Goal: Task Accomplishment & Management: Manage account settings

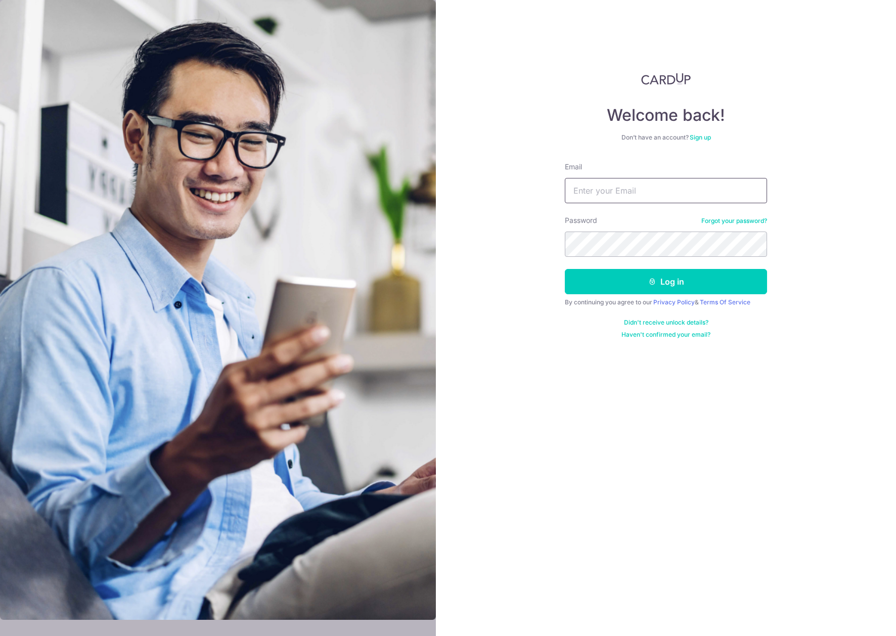
click at [594, 191] on input "Email" at bounding box center [666, 190] width 202 height 25
type input "[EMAIL_ADDRESS][DOMAIN_NAME]"
click at [565, 269] on button "Log in" at bounding box center [666, 281] width 202 height 25
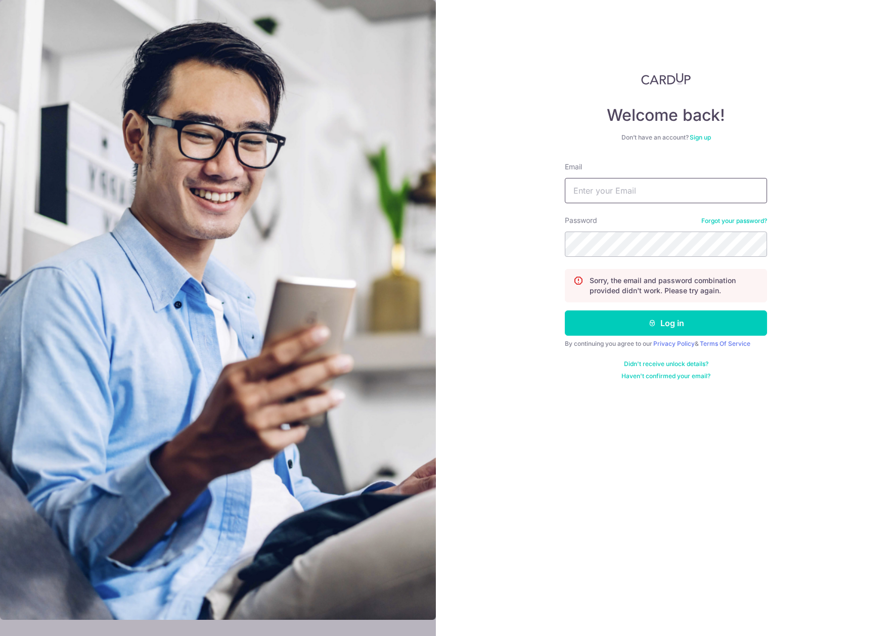
click at [633, 191] on input "Email" at bounding box center [666, 190] width 202 height 25
type input "[EMAIL_ADDRESS][DOMAIN_NAME]"
click at [565, 311] on button "Log in" at bounding box center [666, 323] width 202 height 25
click at [632, 194] on input "Email" at bounding box center [666, 190] width 202 height 25
type input "[EMAIL_ADDRESS][DOMAIN_NAME]"
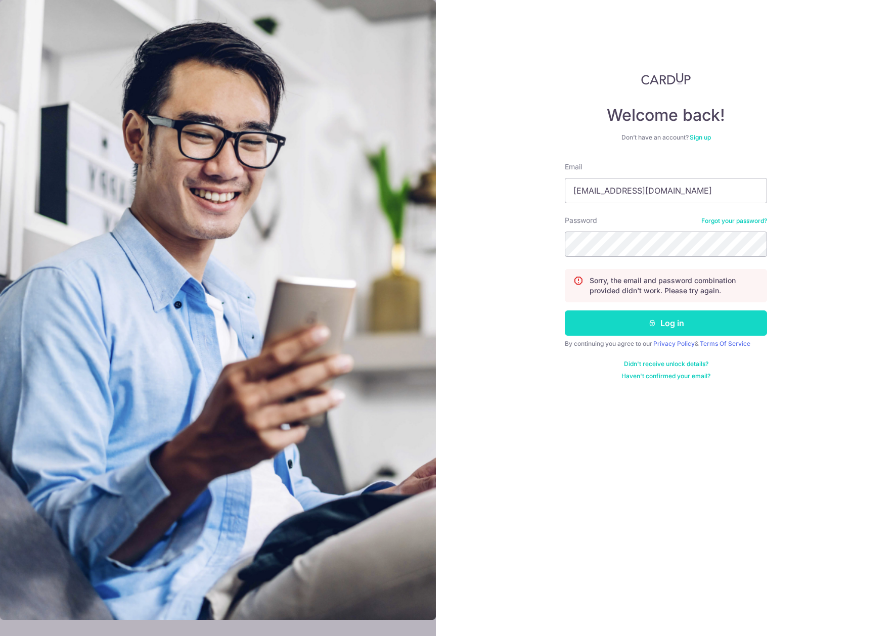
click at [600, 328] on button "Log in" at bounding box center [666, 323] width 202 height 25
click at [625, 190] on input "Email" at bounding box center [666, 190] width 202 height 25
type input "[EMAIL_ADDRESS][DOMAIN_NAME]"
click at [565, 311] on button "Log in" at bounding box center [666, 323] width 202 height 25
drag, startPoint x: 615, startPoint y: 194, endPoint x: 616, endPoint y: 202, distance: 8.7
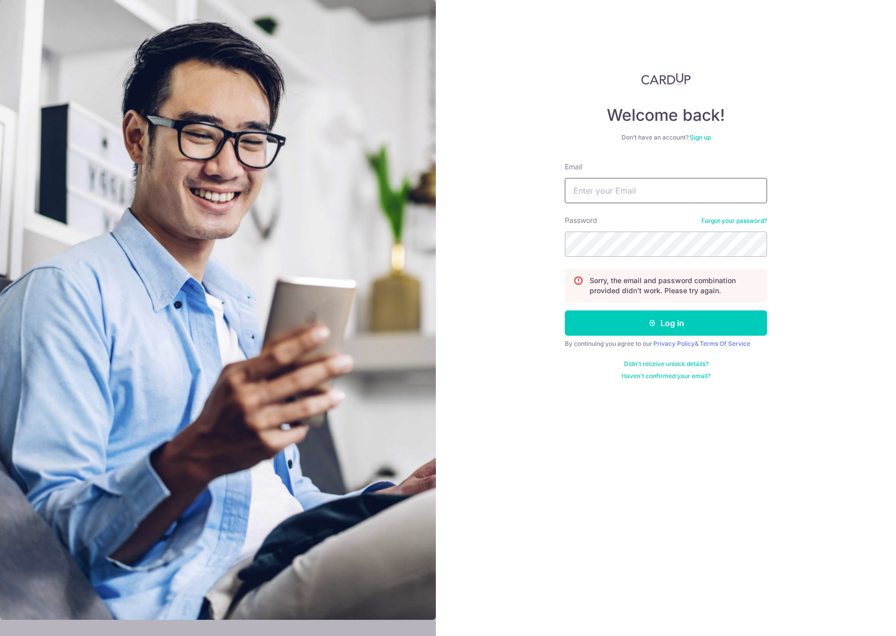
click at [615, 194] on input "Email" at bounding box center [666, 190] width 202 height 25
type input "pikyee38@gmail.com"
click at [565, 311] on button "Log in" at bounding box center [666, 323] width 202 height 25
click at [630, 181] on input "Email" at bounding box center [666, 190] width 202 height 25
type input "pikyee38@gmail.com"
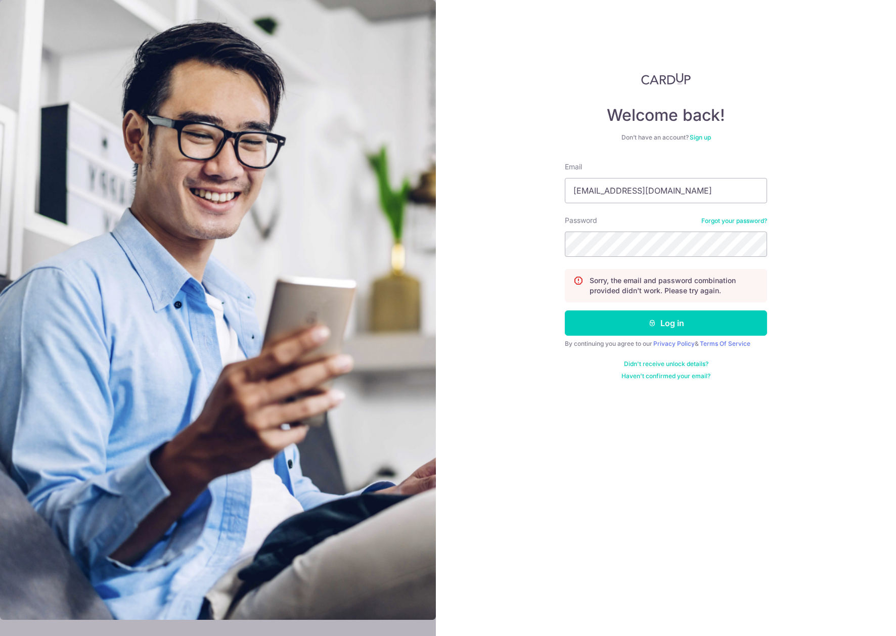
click at [700, 214] on form "Email pikyee38@gmail.com Password Forgot your password? Sorry, the email and pa…" at bounding box center [666, 271] width 202 height 219
click at [710, 221] on link "Forgot your password?" at bounding box center [735, 221] width 66 height 8
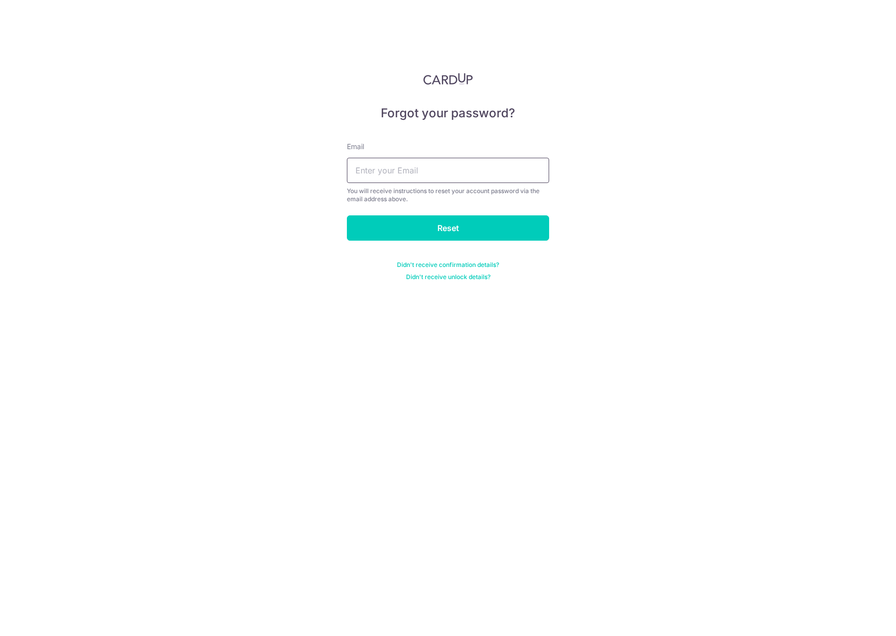
click at [448, 176] on input "text" at bounding box center [448, 170] width 202 height 25
type input "pikyee38@gmail.com"
click at [444, 226] on input "Reset" at bounding box center [448, 228] width 202 height 25
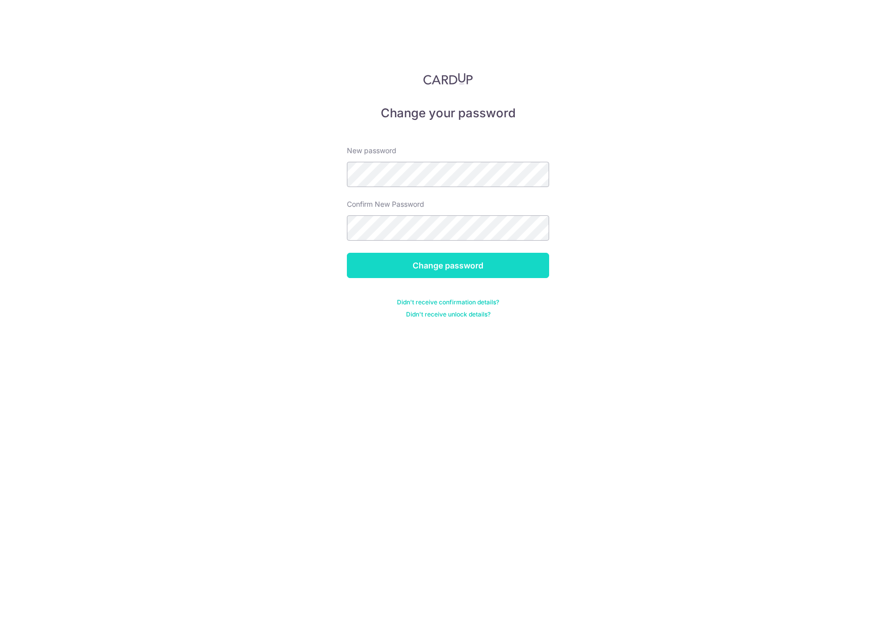
click at [443, 267] on input "Change password" at bounding box center [448, 265] width 202 height 25
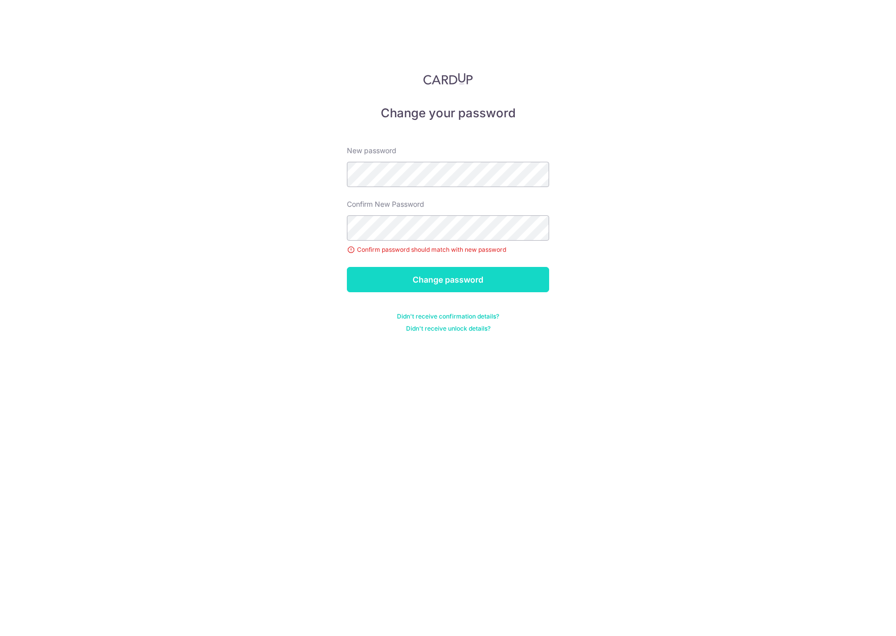
click at [432, 283] on input "Change password" at bounding box center [448, 279] width 202 height 25
click at [424, 280] on input "Change password" at bounding box center [448, 279] width 202 height 25
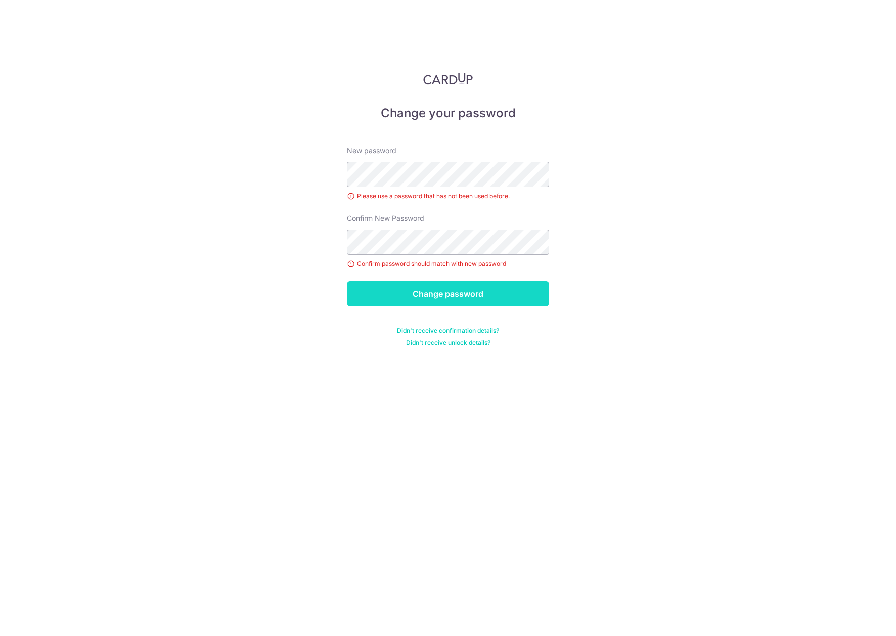
click at [416, 294] on input "Change password" at bounding box center [448, 293] width 202 height 25
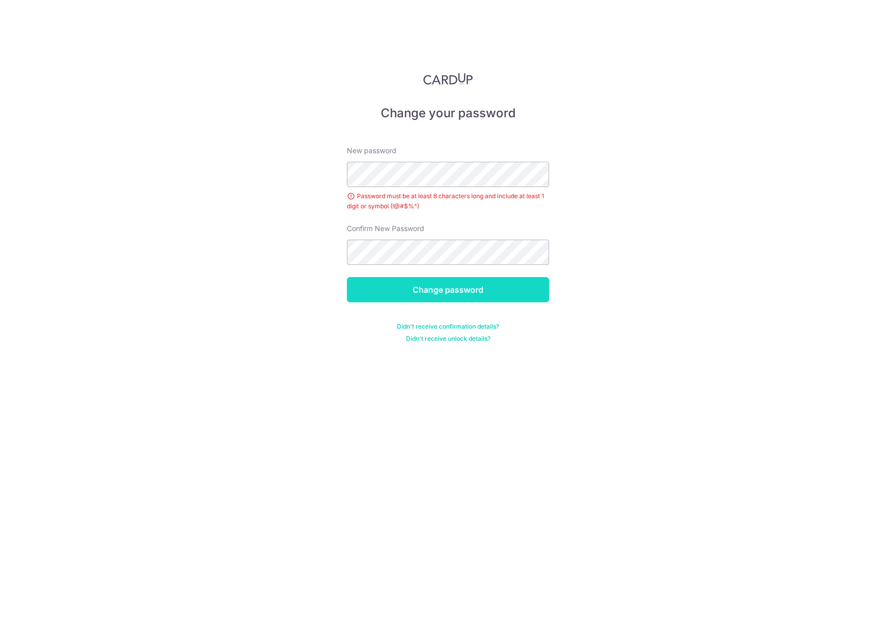
click at [459, 291] on input "Change password" at bounding box center [448, 289] width 202 height 25
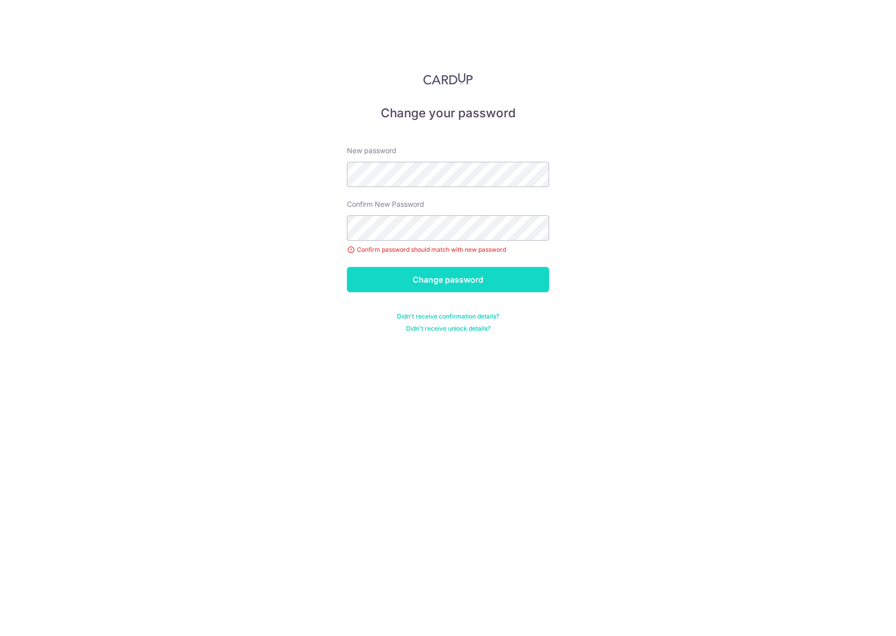
click at [410, 274] on input "Change password" at bounding box center [448, 279] width 202 height 25
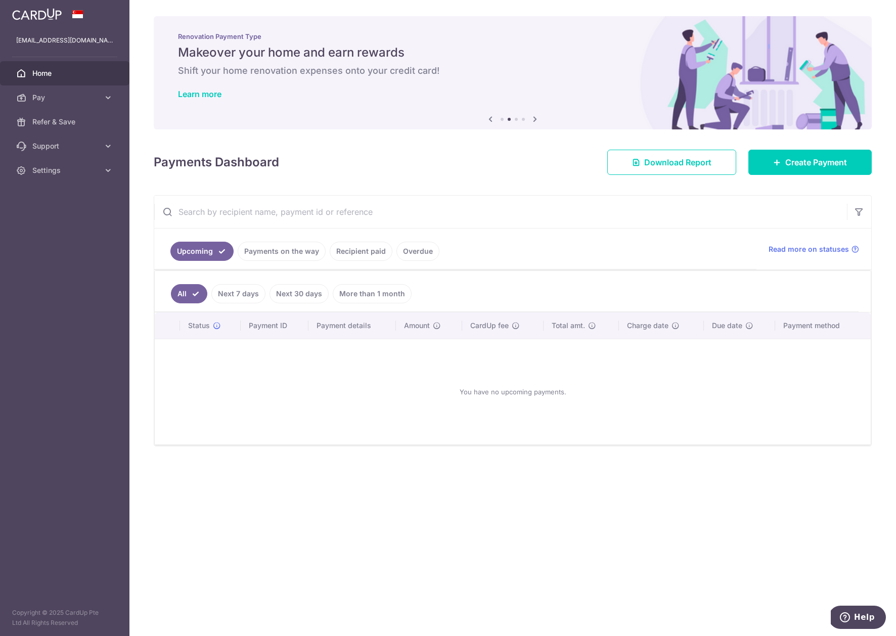
click at [355, 252] on link "Recipient paid" at bounding box center [361, 251] width 63 height 19
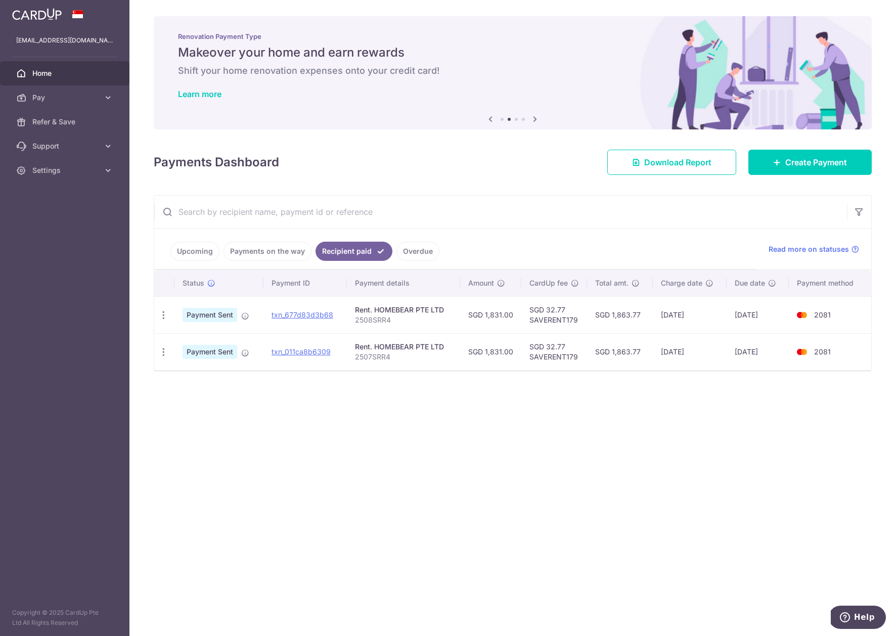
click at [469, 437] on div "× Pause Schedule Pause all future payments in this series Pause just this one p…" at bounding box center [513, 318] width 767 height 636
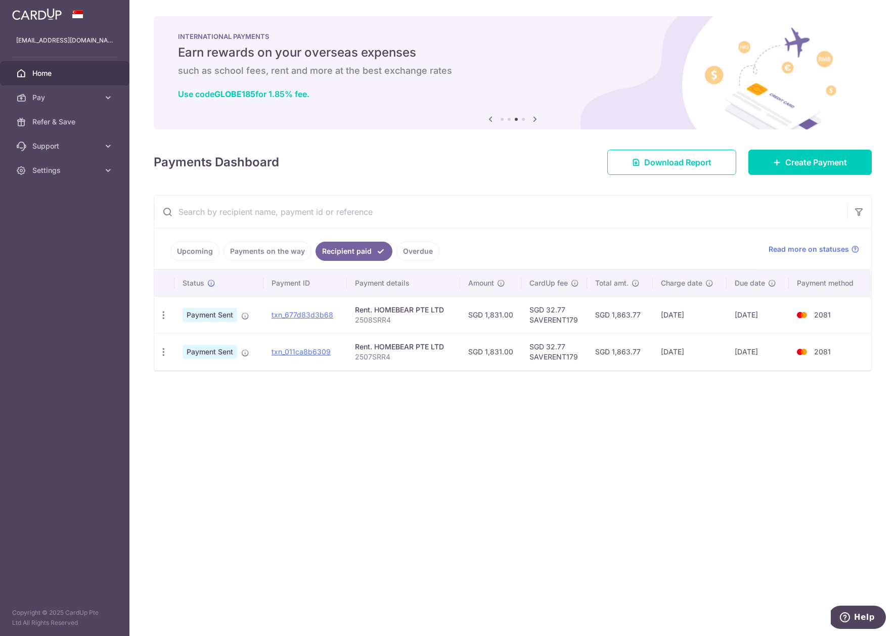
click at [281, 252] on link "Payments on the way" at bounding box center [268, 251] width 88 height 19
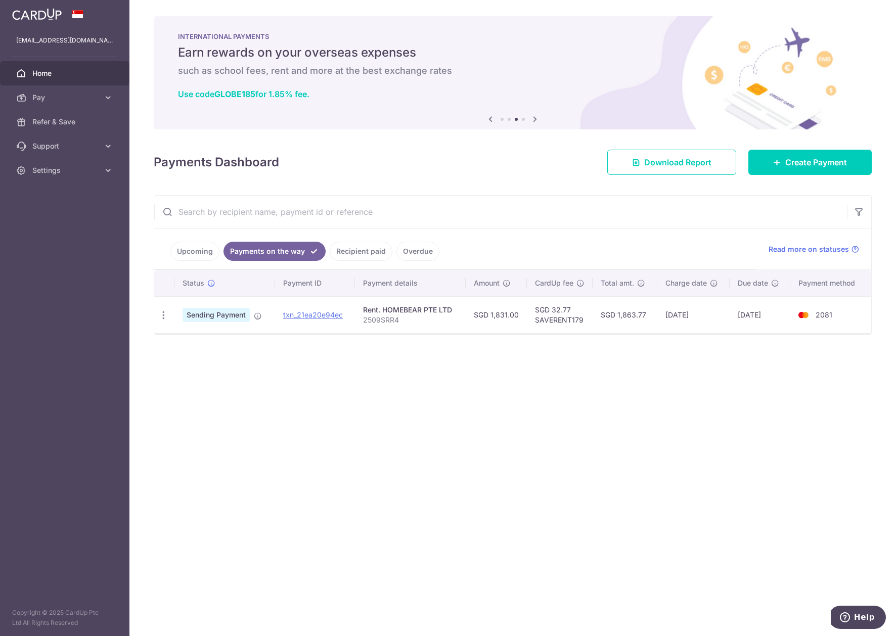
click at [346, 351] on div "× Pause Schedule Pause all future payments in this series Pause just this one p…" at bounding box center [513, 318] width 767 height 636
click at [360, 352] on div "× Pause Schedule Pause all future payments in this series Pause just this one p…" at bounding box center [513, 318] width 767 height 636
